Goal: Task Accomplishment & Management: Use online tool/utility

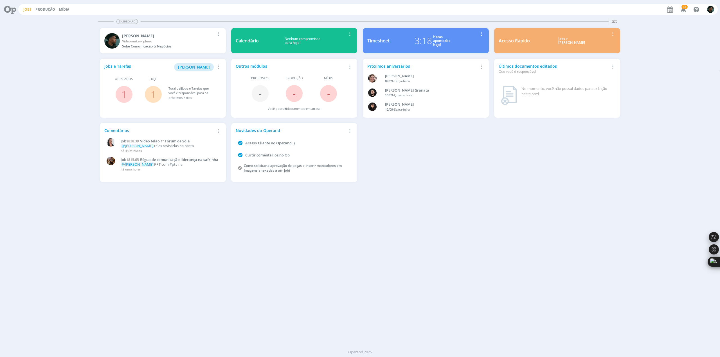
click at [24, 9] on link "Jobs" at bounding box center [27, 9] width 8 height 5
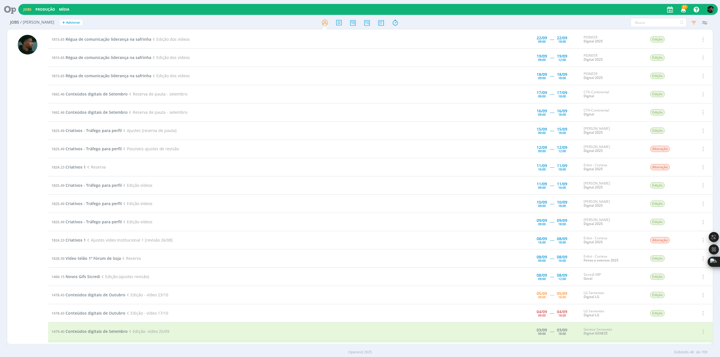
scroll to position [225, 0]
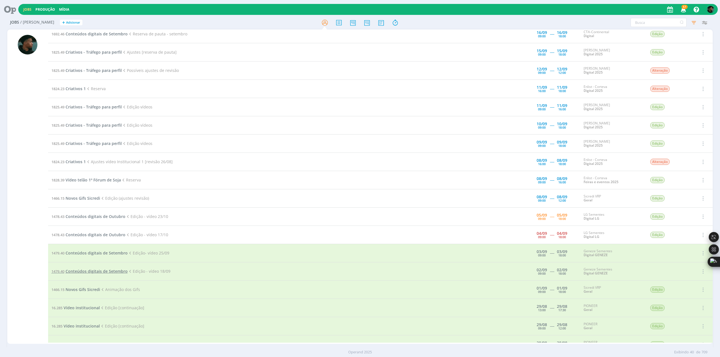
click at [89, 269] on span "Conteúdos digitais de Setembro" at bounding box center [97, 271] width 62 height 5
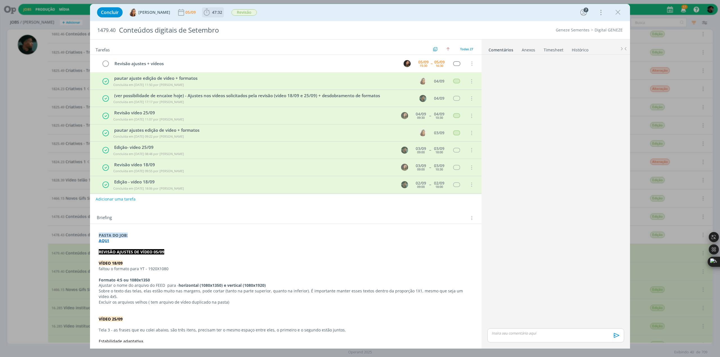
click at [206, 14] on icon "dialog" at bounding box center [207, 12] width 8 height 8
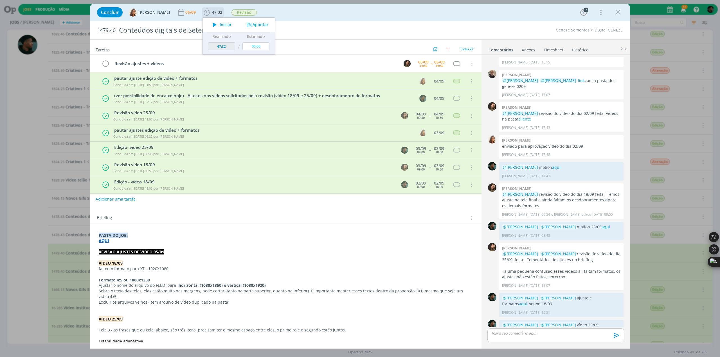
scroll to position [103, 0]
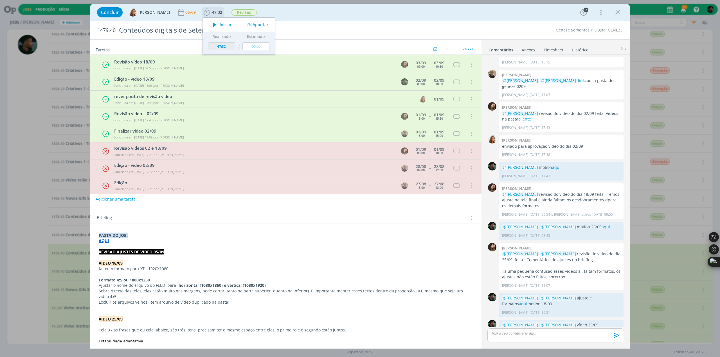
click at [213, 25] on icon "dialog" at bounding box center [215, 24] width 10 height 7
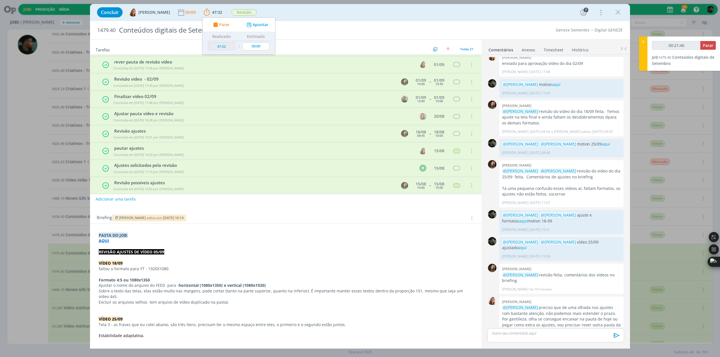
scroll to position [69, 0]
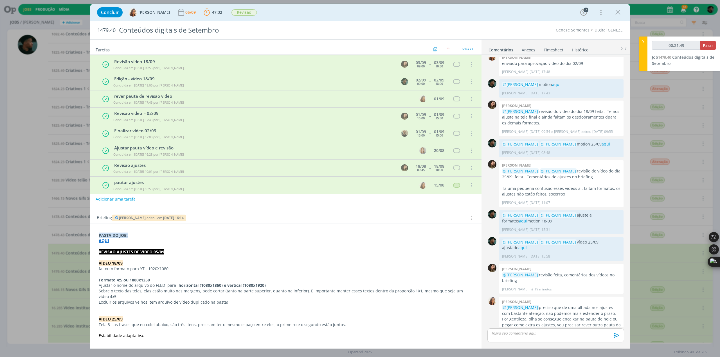
click at [518, 333] on p "dialog" at bounding box center [556, 333] width 128 height 5
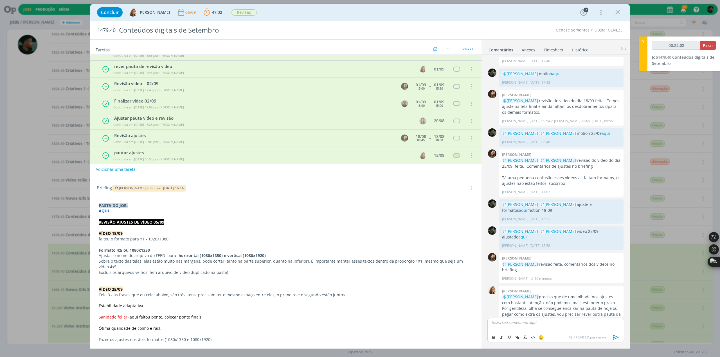
scroll to position [56, 0]
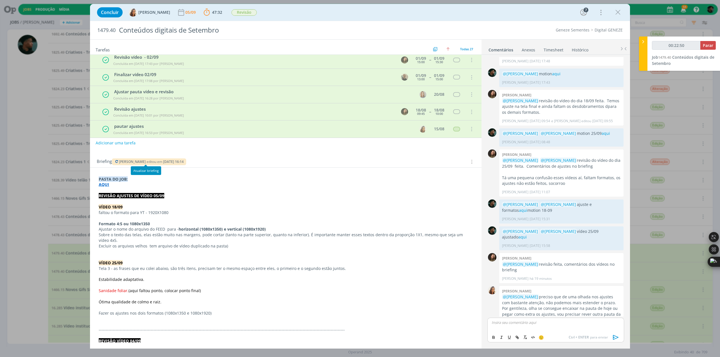
click at [147, 163] on span "editou em" at bounding box center [155, 161] width 16 height 5
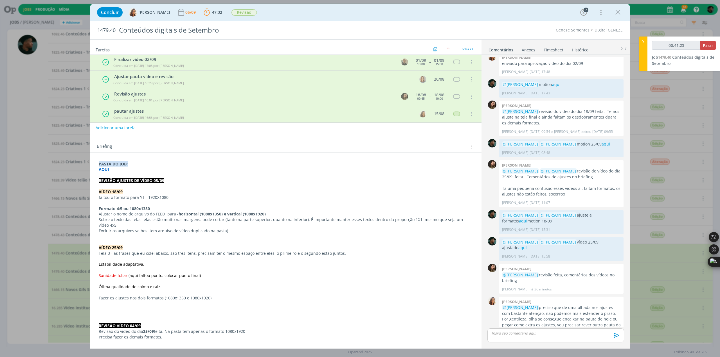
scroll to position [84, 0]
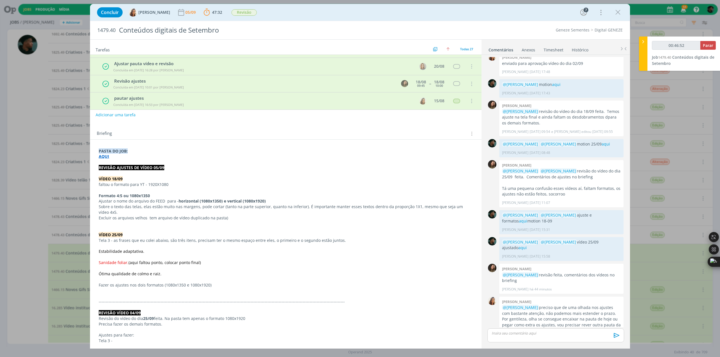
click at [235, 232] on p "VÍDEO 25/09" at bounding box center [286, 235] width 374 height 6
click at [511, 333] on p "dialog" at bounding box center [556, 333] width 128 height 5
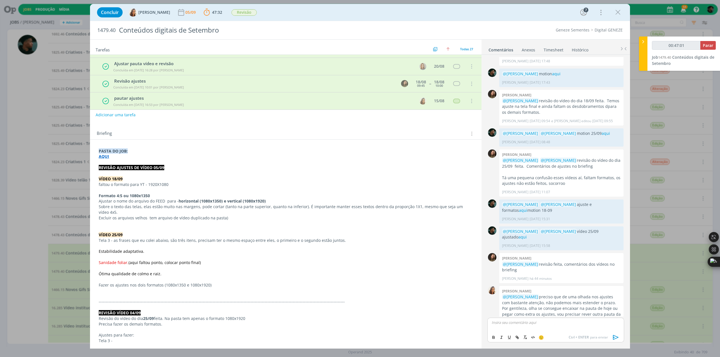
type input "00:47:02"
click at [519, 331] on span "[PERSON_NAME]" at bounding box center [522, 331] width 35 height 6
click at [538, 328] on span "[PERSON_NAME]" at bounding box center [553, 331] width 35 height 6
type input "00:47:30"
drag, startPoint x: 609, startPoint y: 322, endPoint x: 601, endPoint y: 325, distance: 9.0
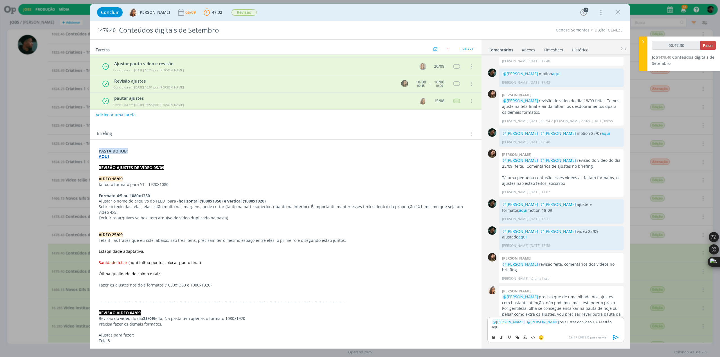
click at [601, 325] on p "﻿ @ [PERSON_NAME] ﻿ ﻿ @ [PERSON_NAME] ﻿ os ajustes do vídeo 18-09 estão aqui" at bounding box center [556, 325] width 128 height 10
click at [516, 338] on icon "dialog" at bounding box center [517, 338] width 5 height 5
type input "aqui"
type input "00:47:32"
paste input "[URL][DOMAIN_NAME]"
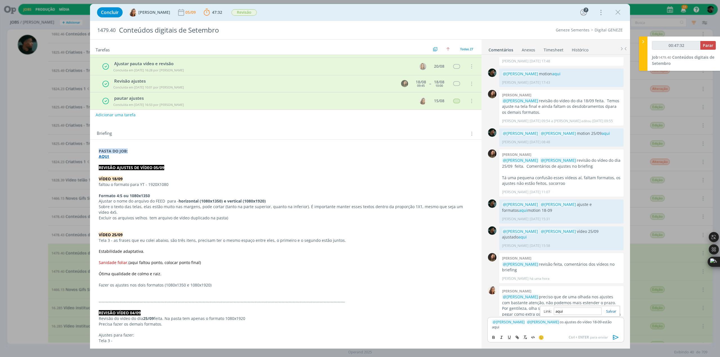
type input "[URL][DOMAIN_NAME]"
type input "00:47:33"
type input "[URL][DOMAIN_NAME]"
click at [611, 312] on link "dialog" at bounding box center [609, 311] width 15 height 5
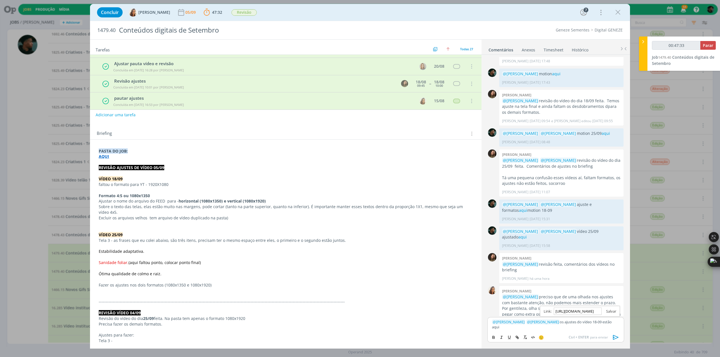
scroll to position [0, 0]
click at [583, 333] on div "🙂 Ctrl + ENTER para enviar" at bounding box center [556, 337] width 136 height 10
click at [615, 337] on icon "dialog" at bounding box center [616, 338] width 8 height 8
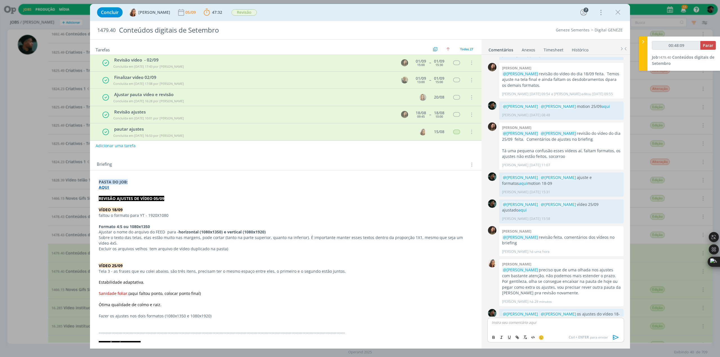
scroll to position [84, 0]
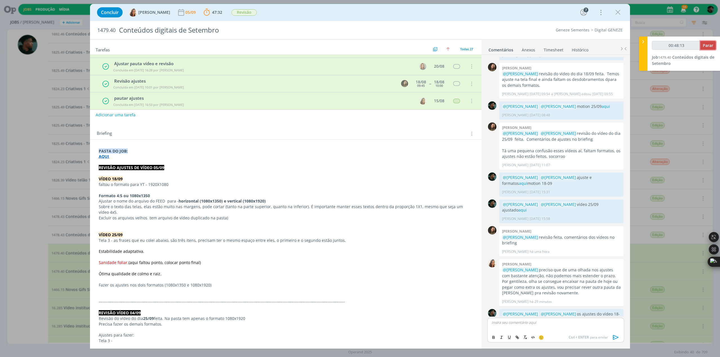
click at [706, 46] on span "Parar" at bounding box center [708, 45] width 10 height 5
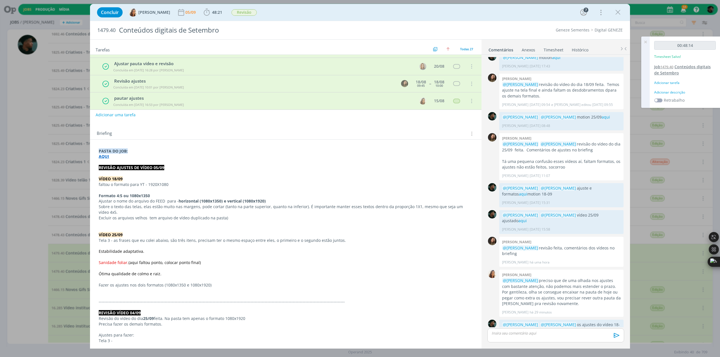
type input "00:49:00"
click at [673, 91] on div "Adicionar descrição" at bounding box center [685, 92] width 62 height 5
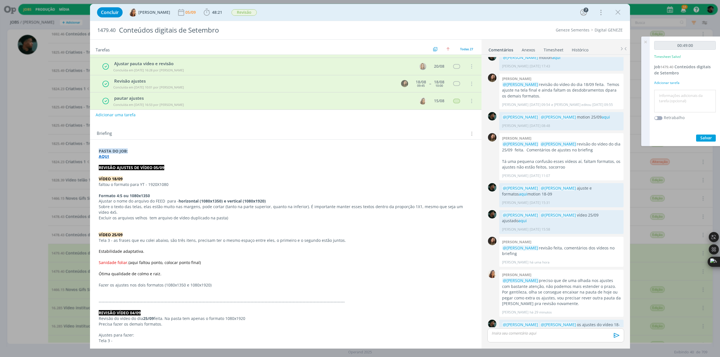
click at [668, 100] on textarea at bounding box center [685, 101] width 59 height 20
type textarea "ajuste+adaptação"
click at [709, 138] on span "Salvar" at bounding box center [706, 137] width 12 height 5
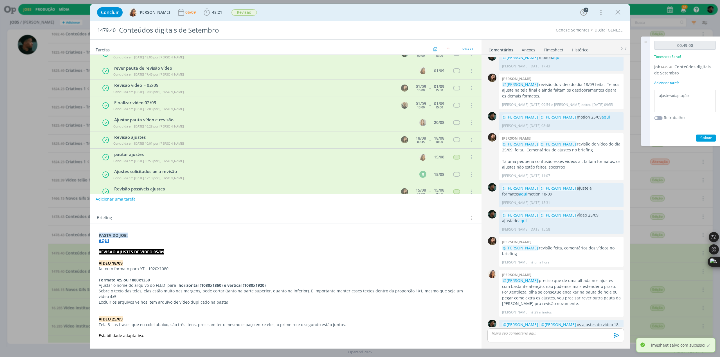
scroll to position [125, 0]
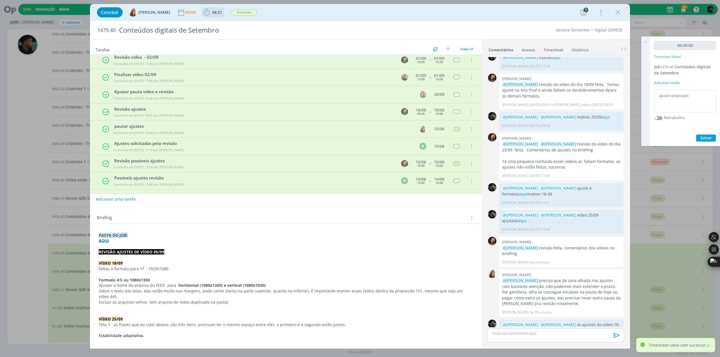
click at [203, 12] on icon "dialog" at bounding box center [207, 12] width 8 height 8
click at [210, 22] on icon "dialog" at bounding box center [215, 24] width 10 height 7
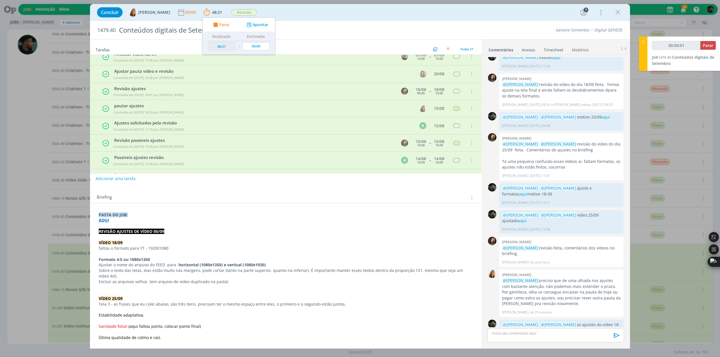
scroll to position [28, 0]
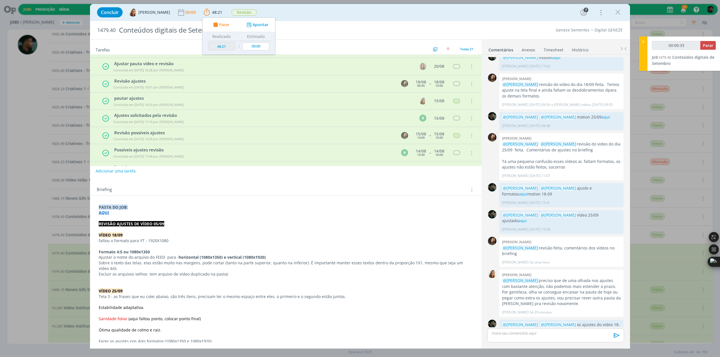
click at [182, 238] on p "faltou o formato para YT - 1920X1080" at bounding box center [286, 241] width 374 height 6
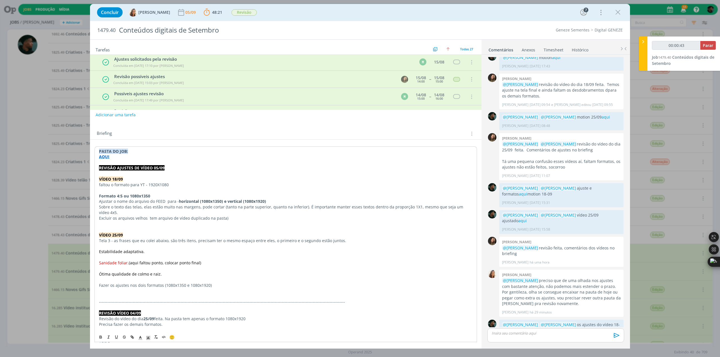
scroll to position [113, 0]
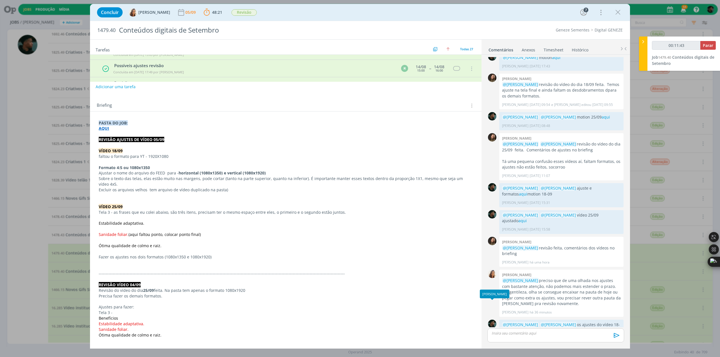
click at [503, 332] on p "dialog" at bounding box center [556, 333] width 128 height 5
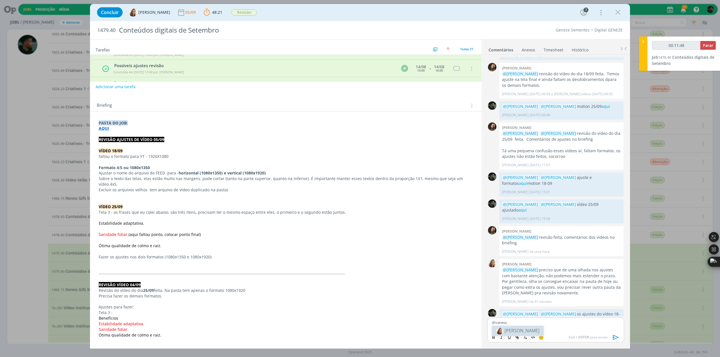
click at [527, 330] on span "[PERSON_NAME]" at bounding box center [522, 331] width 35 height 6
click at [532, 329] on img at bounding box center [530, 331] width 7 height 7
drag, startPoint x: 609, startPoint y: 324, endPoint x: 597, endPoint y: 327, distance: 12.9
click at [597, 327] on div "﻿ @ [PERSON_NAME] ﻿ ﻿ @ [PERSON_NAME] ﻿ novos ajustes do vídeo 25-09 aqui" at bounding box center [555, 325] width 137 height 14
type input "00:12:16"
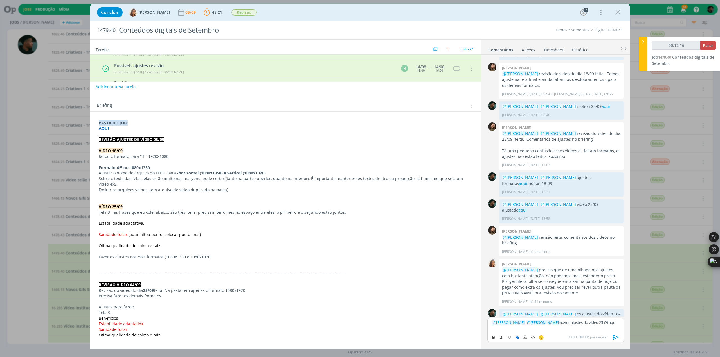
click at [516, 339] on icon "dialog" at bounding box center [517, 338] width 5 height 5
type input "aqui"
type input "00:12:17"
paste input "[URL][DOMAIN_NAME]"
type input "[URL][DOMAIN_NAME]"
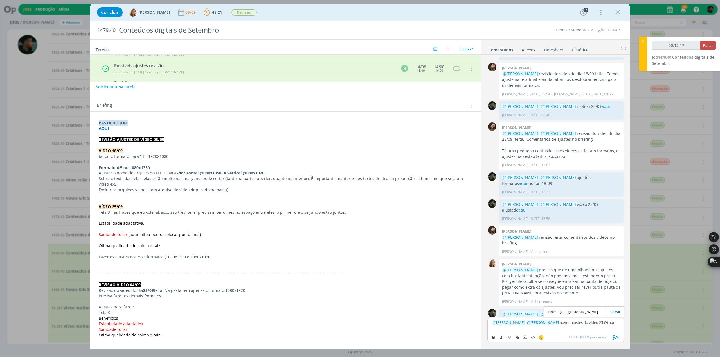
scroll to position [0, 142]
type input "00:12:18"
type input "[URL][DOMAIN_NAME]"
click at [615, 314] on link "dialog" at bounding box center [613, 312] width 15 height 5
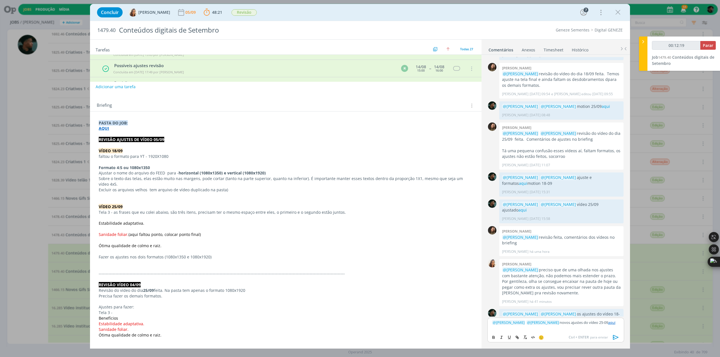
click at [616, 340] on icon "dialog" at bounding box center [616, 338] width 8 height 8
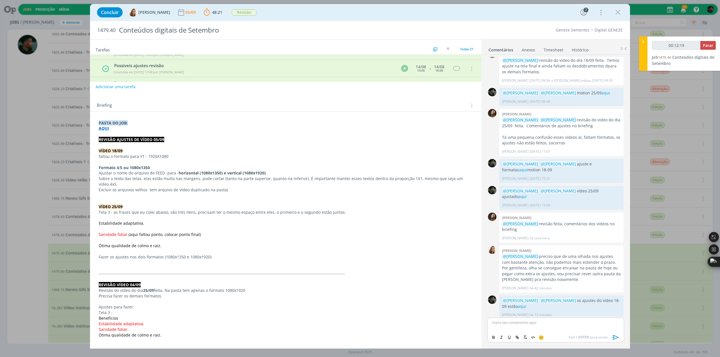
scroll to position [495, 0]
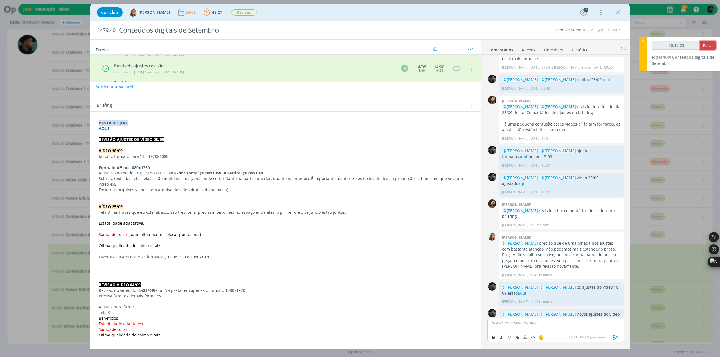
click at [705, 45] on span "Parar" at bounding box center [708, 45] width 10 height 5
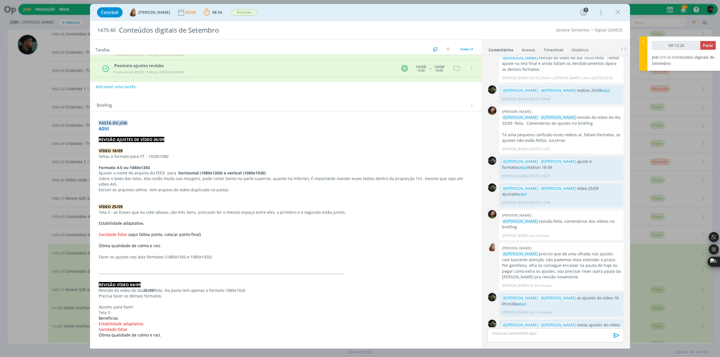
type input "00:13:00"
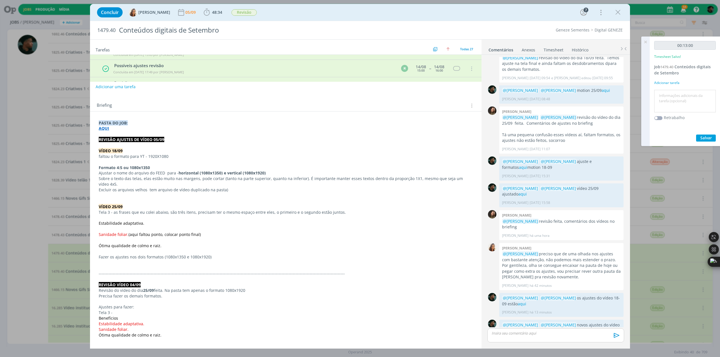
click at [661, 98] on textarea at bounding box center [685, 101] width 59 height 20
type textarea "ajustes"
click at [707, 138] on span "Salvar" at bounding box center [706, 137] width 12 height 5
click at [645, 40] on icon at bounding box center [645, 42] width 10 height 11
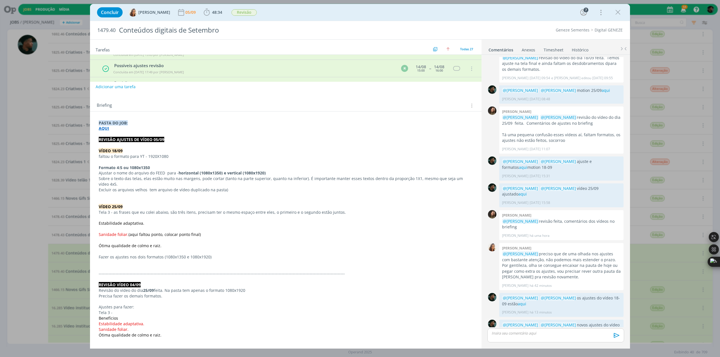
click at [512, 328] on link "aqui" at bounding box center [516, 330] width 8 height 5
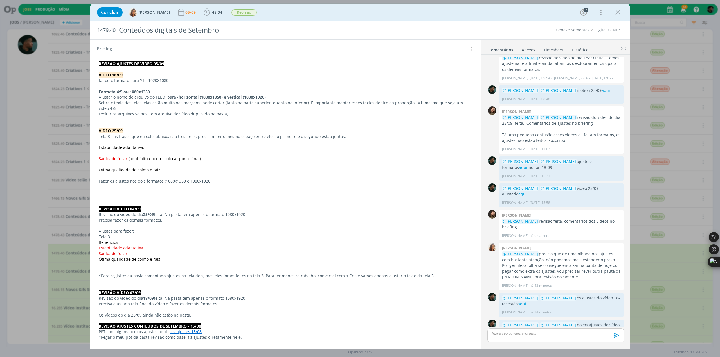
scroll to position [197, 0]
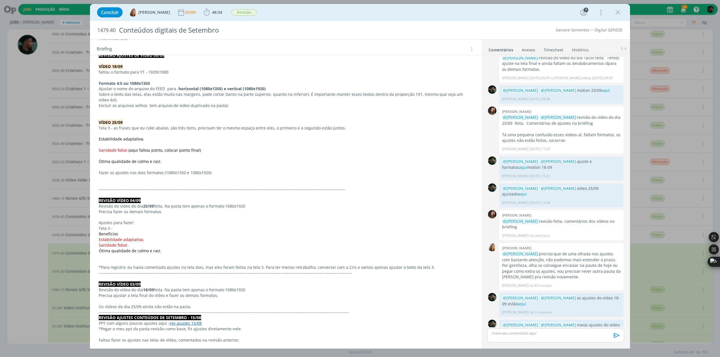
click at [489, 320] on div "0" at bounding box center [492, 332] width 14 height 24
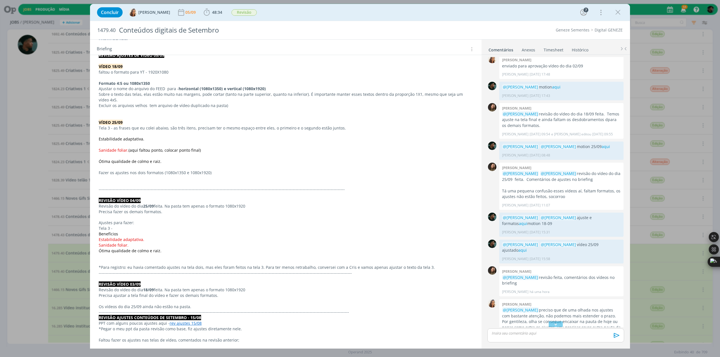
scroll to position [484, 0]
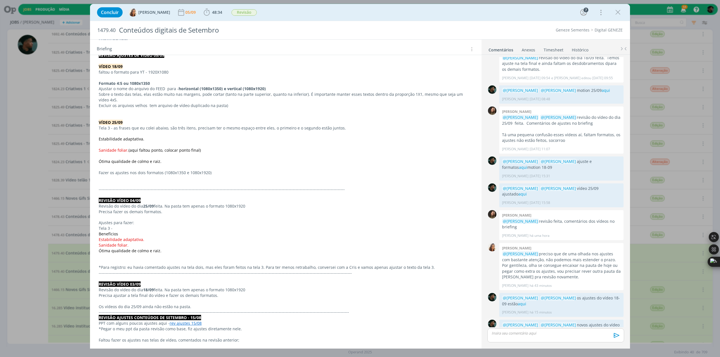
click at [492, 320] on div "0" at bounding box center [492, 332] width 14 height 24
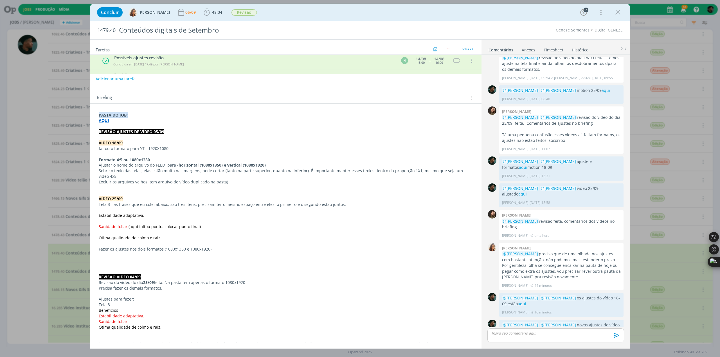
scroll to position [113, 0]
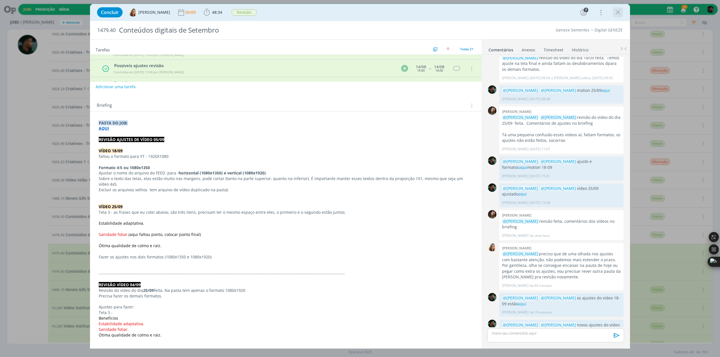
click at [616, 14] on icon "dialog" at bounding box center [618, 12] width 8 height 8
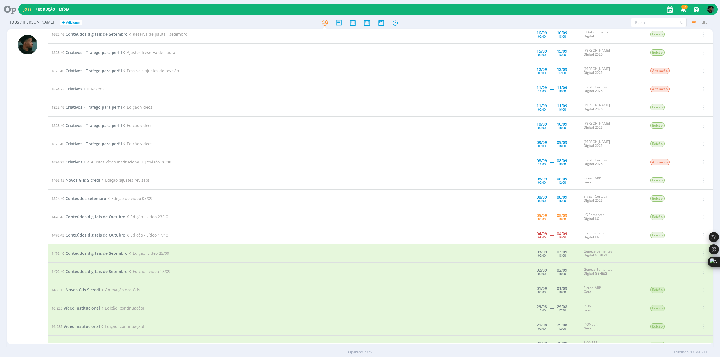
scroll to position [215, 0]
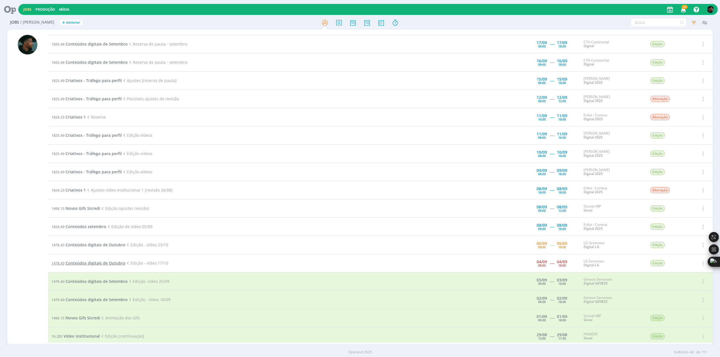
click at [102, 262] on span "Conteúdos digitais de Outubro" at bounding box center [96, 263] width 60 height 5
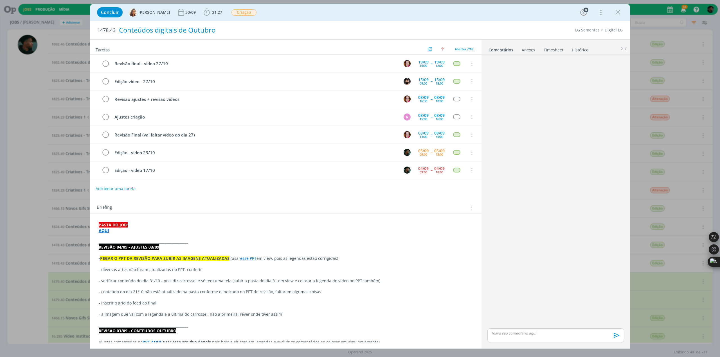
scroll to position [96, 0]
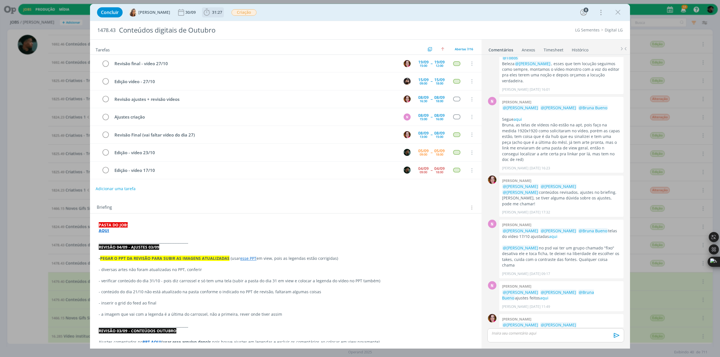
click at [204, 14] on icon "dialog" at bounding box center [207, 12] width 8 height 8
click at [212, 23] on icon "dialog" at bounding box center [215, 24] width 10 height 7
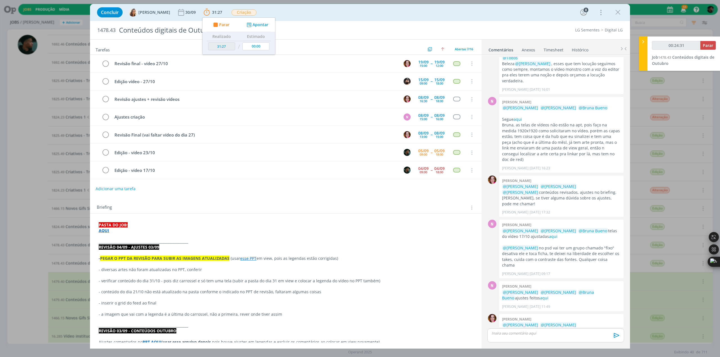
type input "00:25:32"
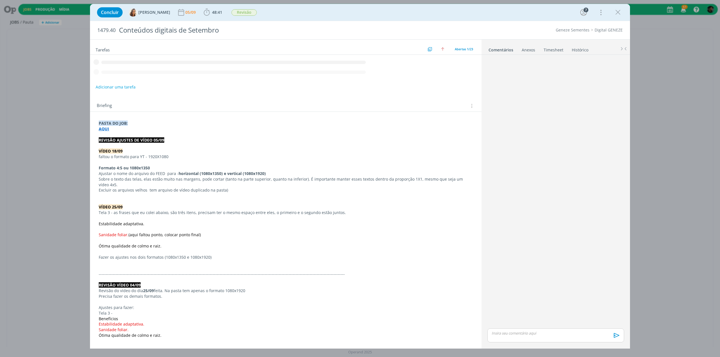
scroll to position [347, 0]
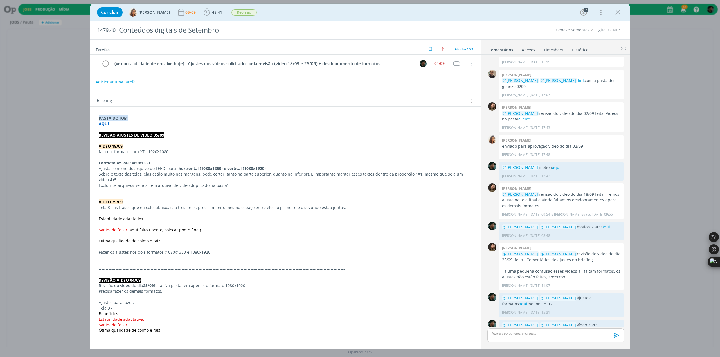
click at [72, 216] on div "Concluir Vanessa Feron 05/09 48:41 Apontar Data * 05/09/2025 Horas * 00:00 Tare…" at bounding box center [360, 178] width 720 height 357
click at [619, 9] on icon "dialog" at bounding box center [618, 12] width 8 height 8
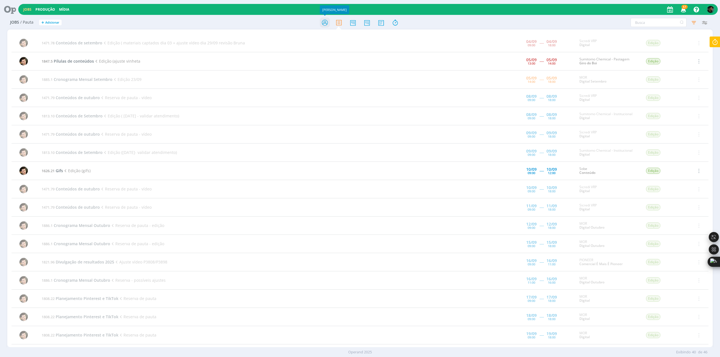
click at [327, 21] on icon at bounding box center [325, 22] width 10 height 11
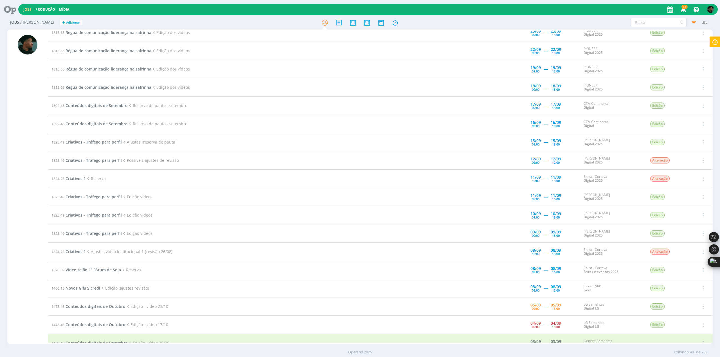
scroll to position [169, 0]
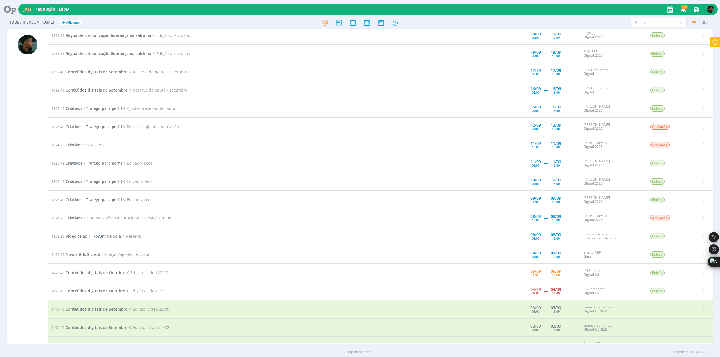
click at [98, 290] on span "Conteúdos digitais de Outubro" at bounding box center [96, 291] width 60 height 5
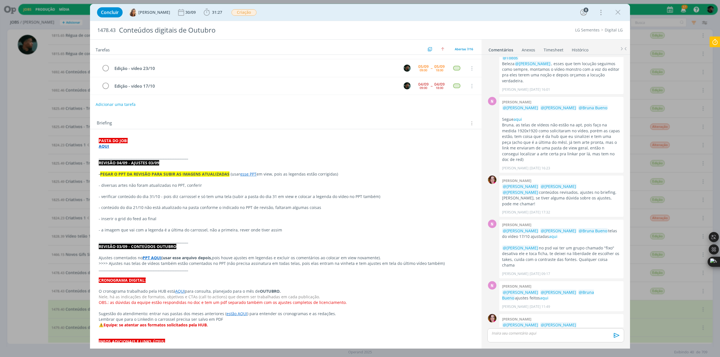
scroll to position [113, 0]
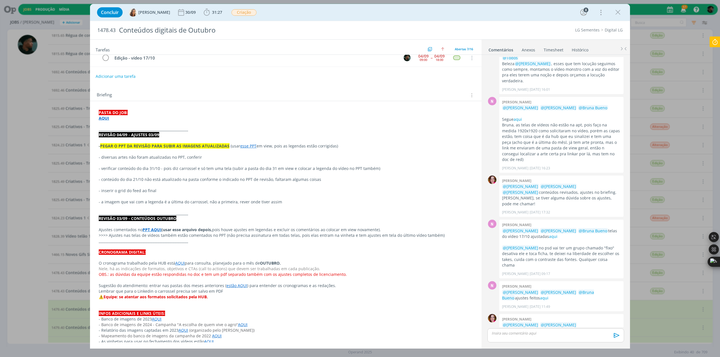
click at [179, 261] on link "AQUI" at bounding box center [180, 263] width 10 height 5
click at [179, 271] on link "https://sobeae.sharepoint.com/:f:/s/SOBEAE/EkKrG-Xg6-BHj5Jj3SOOSMkB746tp0_ah7mp…" at bounding box center [162, 274] width 42 height 7
